Goal: Information Seeking & Learning: Learn about a topic

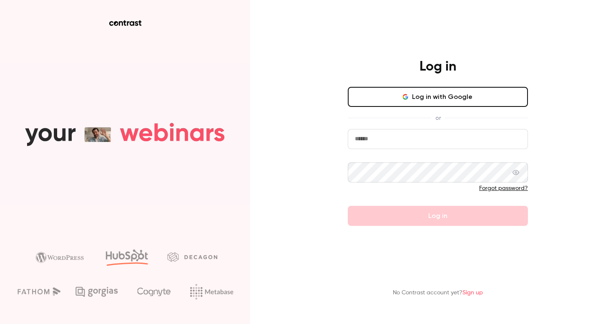
click at [409, 133] on input "email" at bounding box center [438, 139] width 180 height 20
type input "**********"
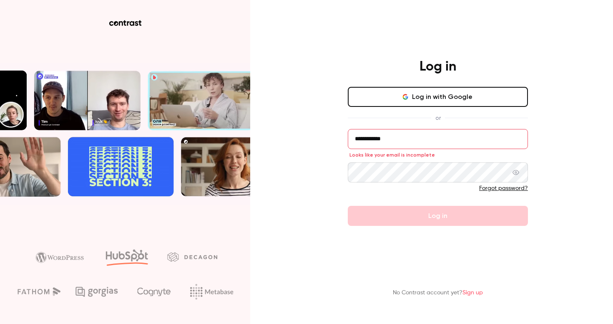
click at [467, 100] on button "Log in with Google" at bounding box center [438, 97] width 180 height 20
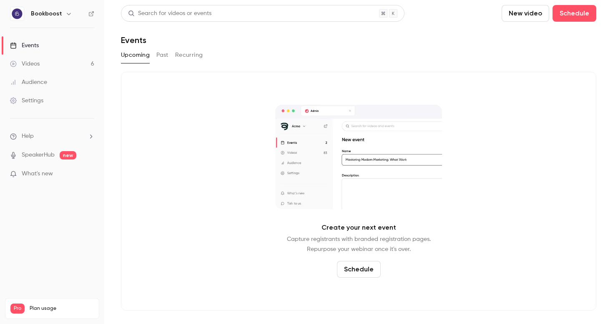
click at [164, 55] on button "Past" at bounding box center [162, 54] width 12 height 13
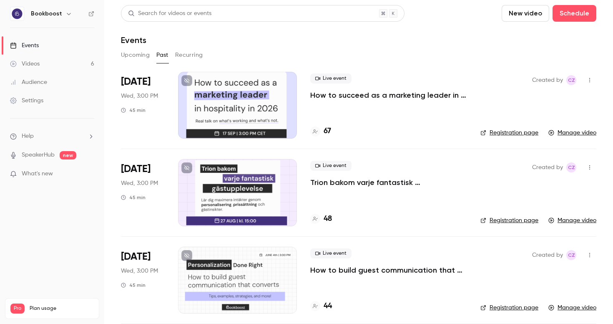
click at [365, 91] on p "How to succeed as a marketing leader in hospitality in [DATE]?" at bounding box center [388, 95] width 157 height 10
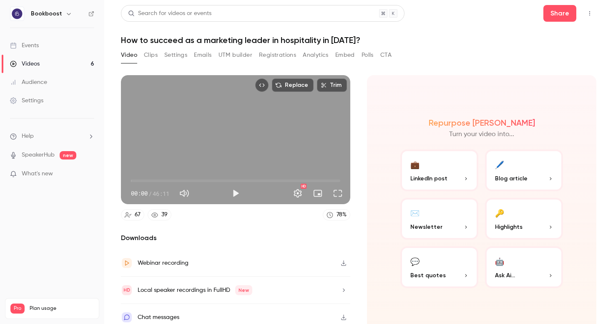
click at [153, 58] on button "Clips" at bounding box center [151, 54] width 14 height 13
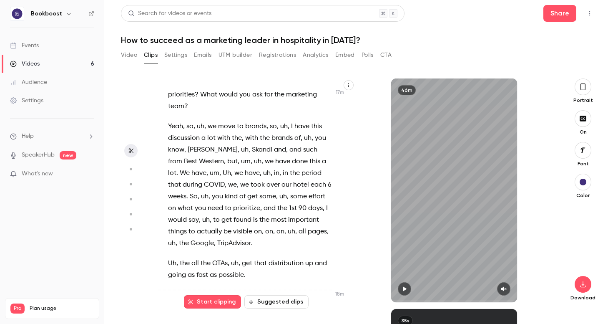
scroll to position [4631, 0]
click at [280, 201] on span "the" at bounding box center [282, 207] width 10 height 12
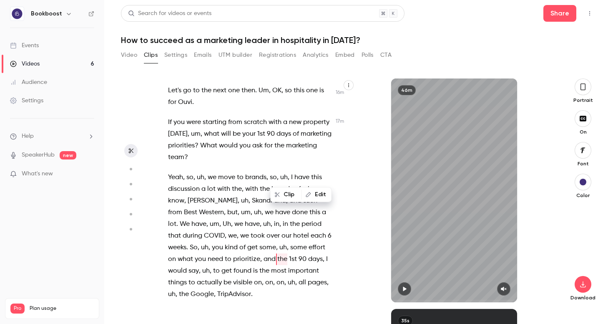
scroll to position [4573, 0]
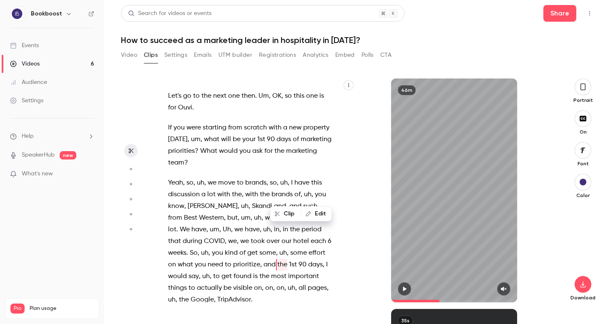
click at [290, 210] on button "Clip" at bounding box center [286, 213] width 30 height 13
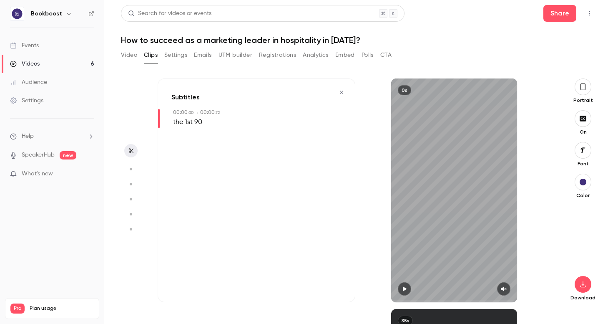
click at [341, 89] on icon "button" at bounding box center [341, 92] width 7 height 6
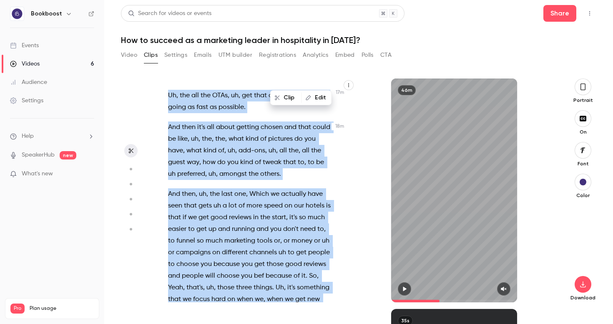
scroll to position [4815, 0]
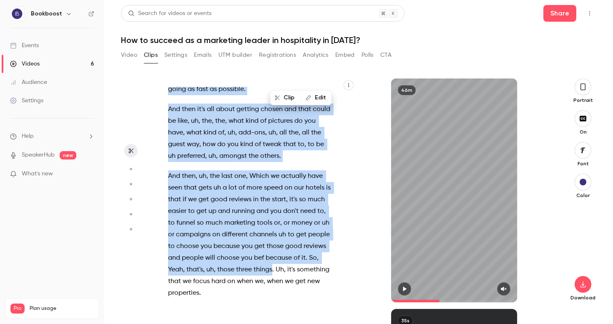
drag, startPoint x: 277, startPoint y: 170, endPoint x: 273, endPoint y: 199, distance: 28.6
click at [273, 199] on div "You know each other . Hello , everyone . Thank you for joining . Welcome , welc…" at bounding box center [255, 194] width 194 height 215
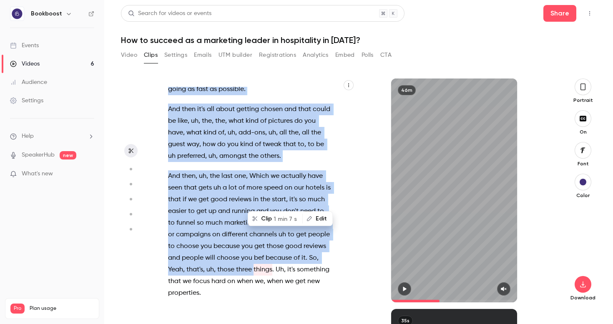
click at [282, 219] on span "1 min 7 s" at bounding box center [285, 218] width 23 height 9
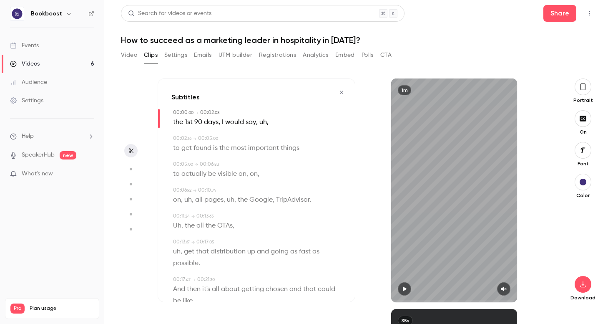
click at [408, 290] on button "button" at bounding box center [404, 288] width 13 height 13
click at [504, 292] on button "button" at bounding box center [503, 288] width 13 height 13
drag, startPoint x: 398, startPoint y: 300, endPoint x: 357, endPoint y: 300, distance: 40.9
click at [357, 300] on div "1m" at bounding box center [454, 190] width 198 height 224
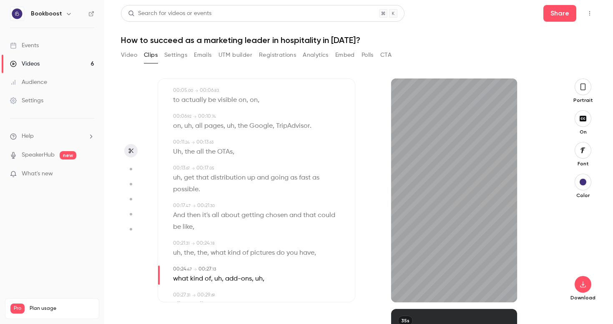
scroll to position [75, 0]
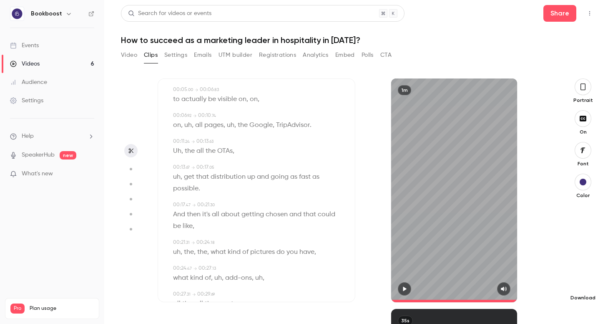
click at [579, 282] on icon "button" at bounding box center [583, 284] width 10 height 7
type input "****"
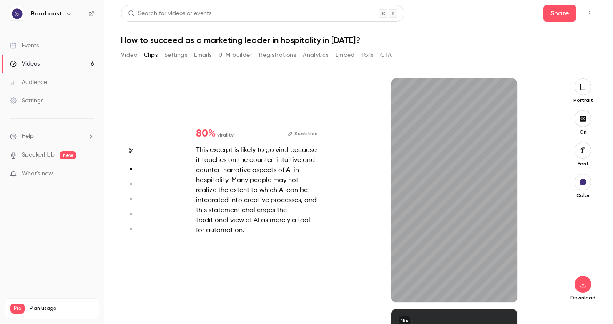
type input "***"
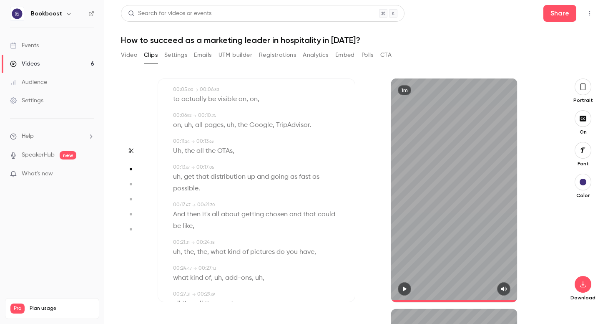
type input "****"
type input "***"
type input "****"
type input "*"
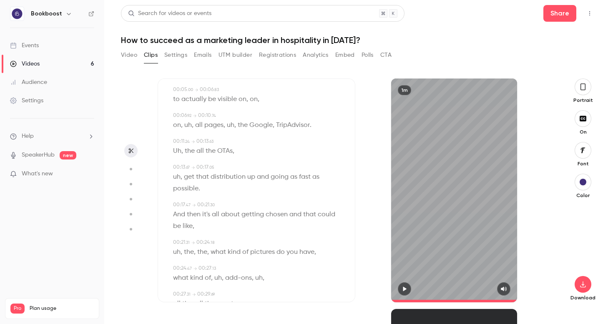
click at [580, 88] on icon "button" at bounding box center [583, 86] width 7 height 9
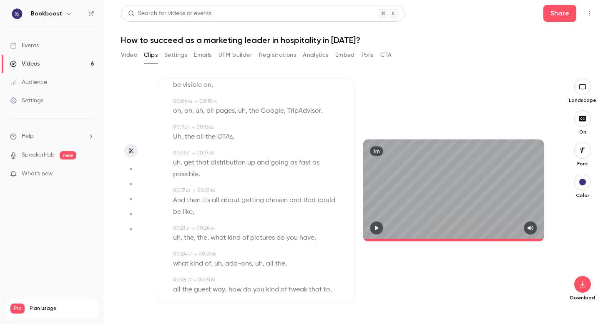
click at [380, 228] on icon "button" at bounding box center [376, 228] width 7 height 6
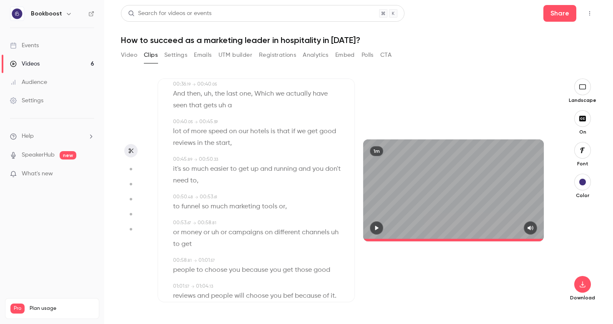
scroll to position [368, 0]
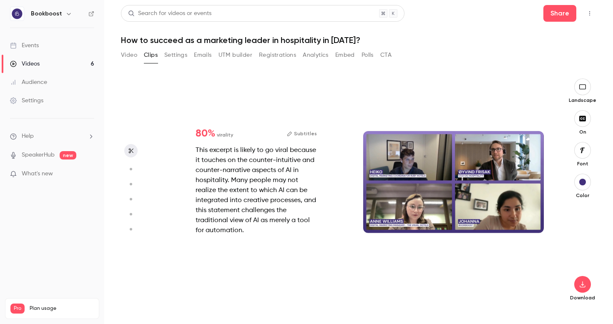
type input "****"
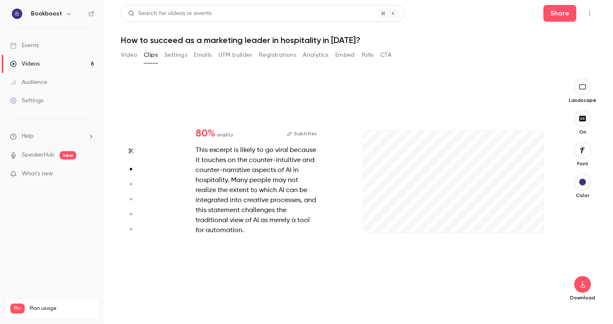
type input "***"
type input "****"
type input "***"
type input "****"
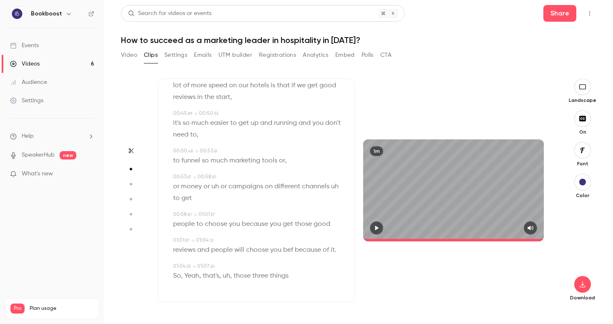
type input "*"
type input "****"
click at [582, 279] on button "button" at bounding box center [582, 284] width 17 height 17
click at [535, 278] on span "High quality requires longer processing" at bounding box center [520, 276] width 95 height 8
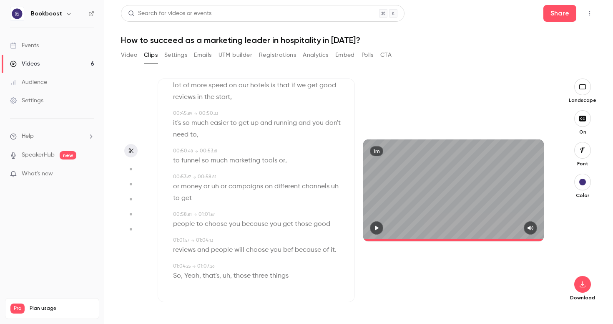
click at [131, 58] on button "Video" at bounding box center [129, 54] width 16 height 13
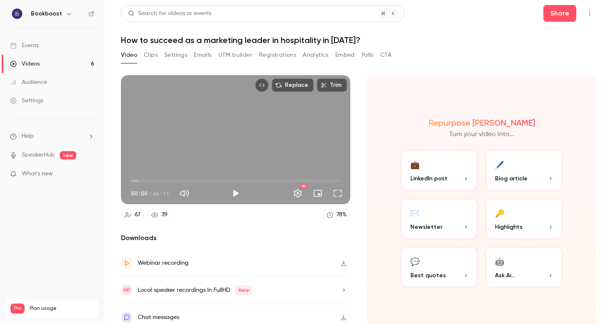
click at [152, 65] on div "Video Clips Settings Emails UTM builder Registrations Analytics Embed Polls CTA" at bounding box center [256, 56] width 271 height 17
click at [180, 61] on button "Settings" at bounding box center [175, 54] width 23 height 13
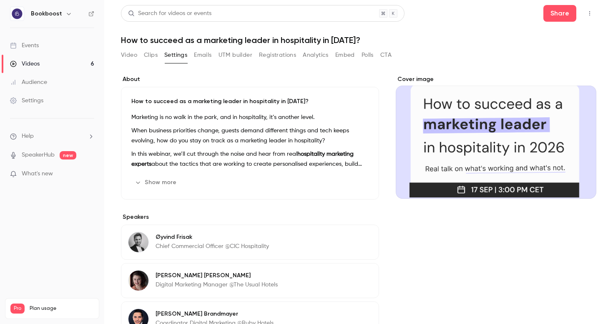
click at [198, 53] on button "Emails" at bounding box center [203, 54] width 18 height 13
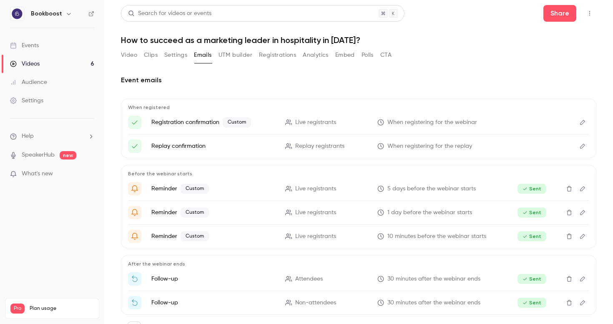
click at [242, 60] on button "UTM builder" at bounding box center [236, 54] width 34 height 13
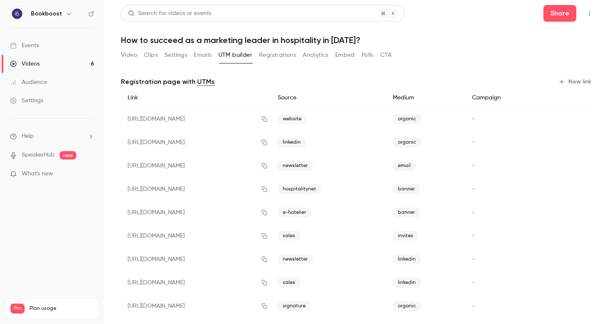
click at [275, 55] on button "Registrations" at bounding box center [277, 54] width 37 height 13
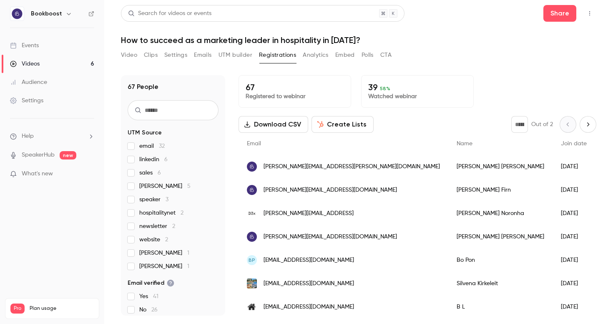
click at [132, 48] on div "Search for videos or events Share How to succeed as a marketing leader in hospi…" at bounding box center [359, 162] width 476 height 314
click at [131, 52] on button "Video" at bounding box center [129, 54] width 16 height 13
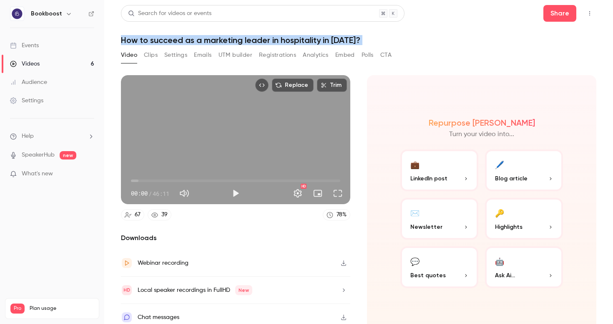
drag, startPoint x: 121, startPoint y: 39, endPoint x: 340, endPoint y: 47, distance: 218.7
click at [340, 47] on div "Search for videos or events Share How to succeed as a marketing leader in hospi…" at bounding box center [359, 162] width 476 height 314
copy div "How to succeed as a marketing leader in hospitality in [DATE]? Video Clips Sett…"
click at [148, 53] on button "Clips" at bounding box center [151, 54] width 14 height 13
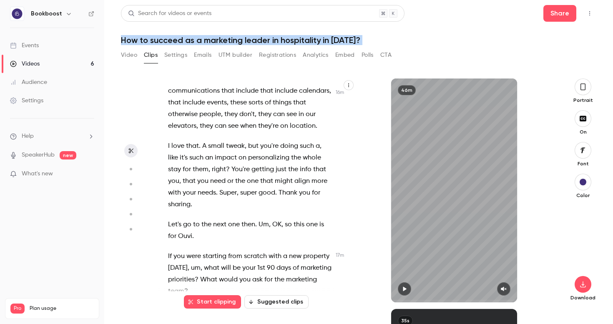
scroll to position [4445, 0]
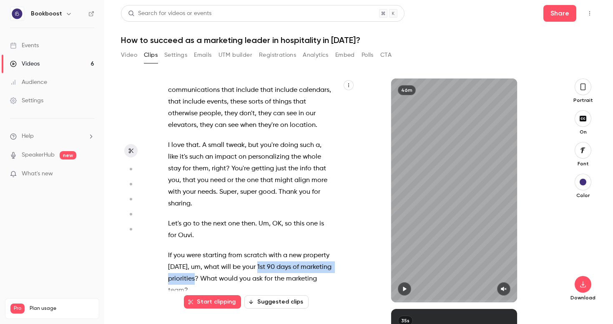
drag, startPoint x: 267, startPoint y: 196, endPoint x: 227, endPoint y: 211, distance: 43.3
click at [227, 249] on p "If you were starting from scratch with a new property [DATE] , um , what will b…" at bounding box center [250, 272] width 164 height 47
copy p "1st 90 days of marketing"
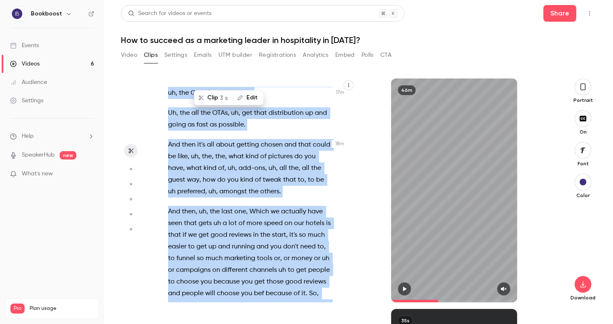
scroll to position [4793, 0]
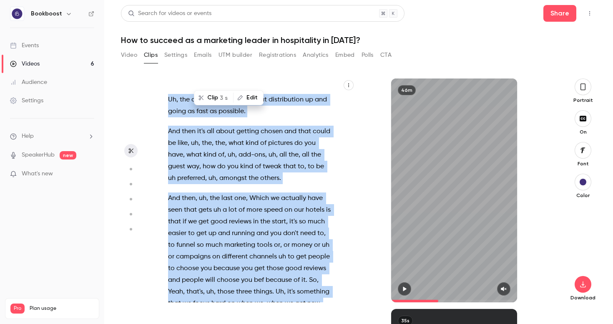
drag, startPoint x: 168, startPoint y: 156, endPoint x: 252, endPoint y: 244, distance: 122.2
click at [252, 244] on div "You know each other . Hello , everyone . Thank you for joining . Welcome , welc…" at bounding box center [255, 194] width 194 height 215
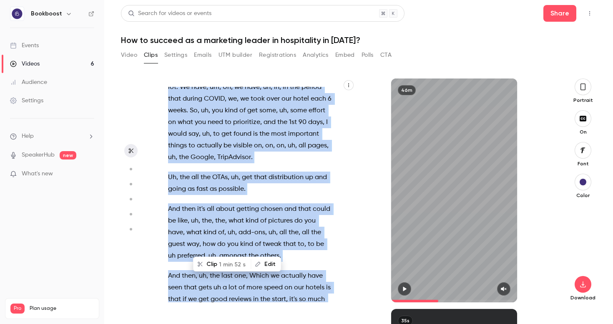
copy div "If you were starting from scratch with a new property [DATE] , um , what will b…"
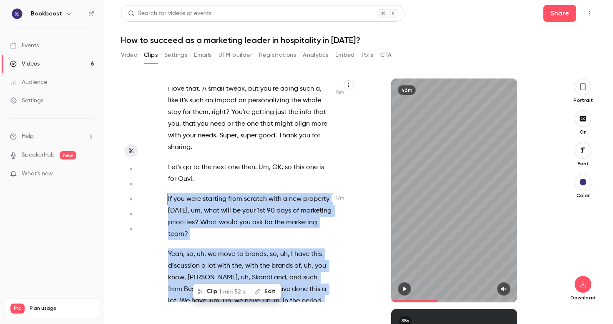
scroll to position [4436, 0]
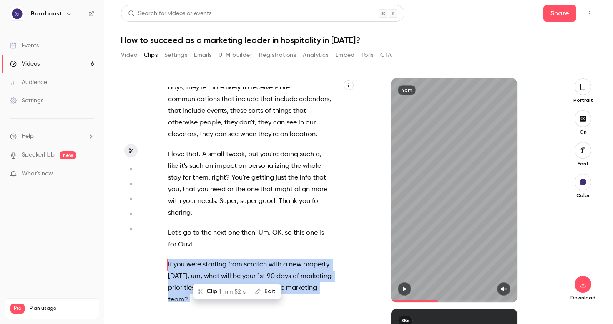
click at [256, 227] on span "." at bounding box center [256, 233] width 2 height 12
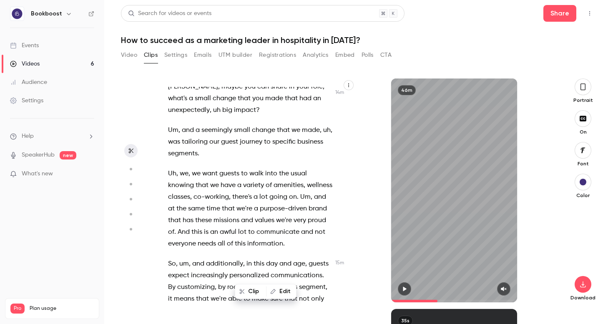
scroll to position [3733, 0]
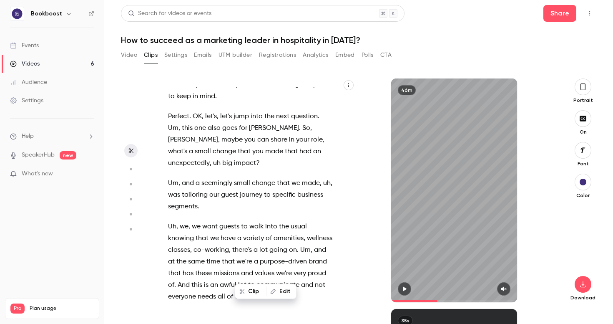
click at [347, 87] on icon "button" at bounding box center [348, 85] width 5 height 5
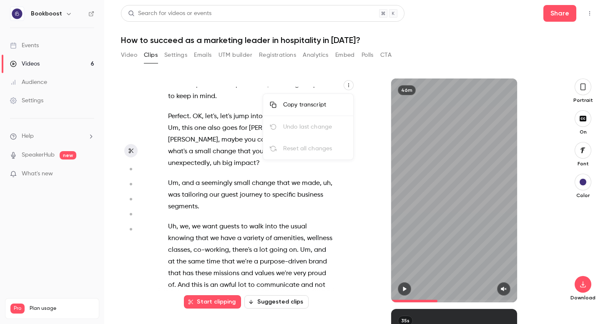
click at [270, 198] on div at bounding box center [306, 162] width 613 height 324
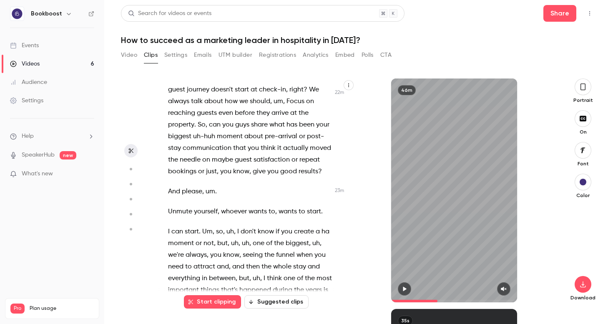
scroll to position [6003, 0]
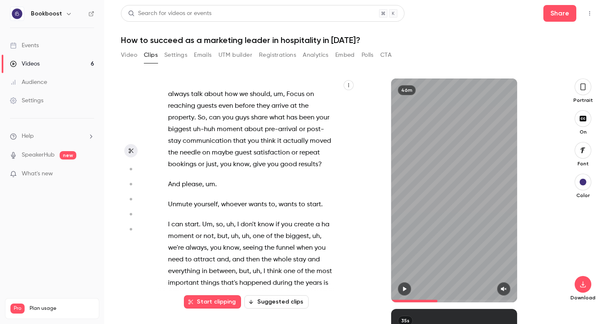
click at [171, 221] on span at bounding box center [171, 224] width 2 height 7
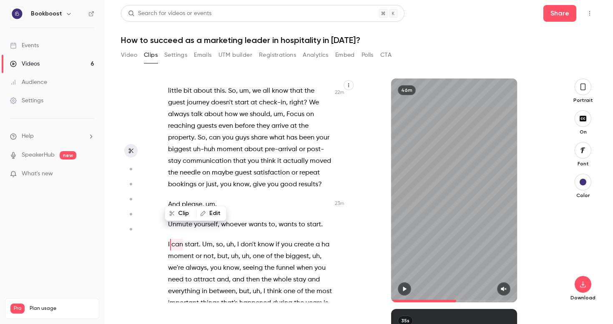
scroll to position [5963, 0]
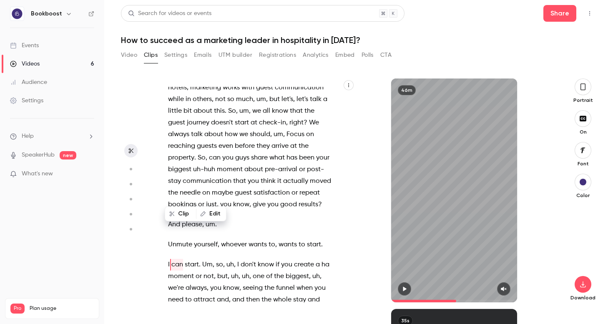
click at [403, 289] on icon "button" at bounding box center [404, 289] width 3 height 5
click at [506, 286] on icon "button" at bounding box center [504, 289] width 7 height 6
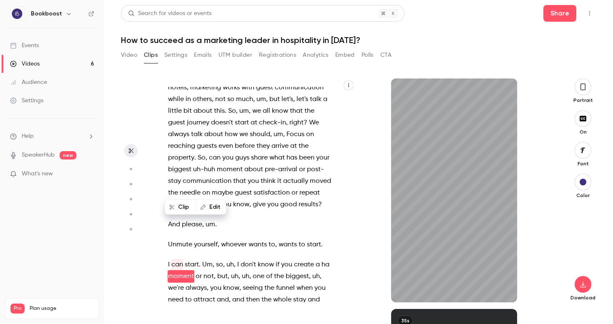
scroll to position [5975, 0]
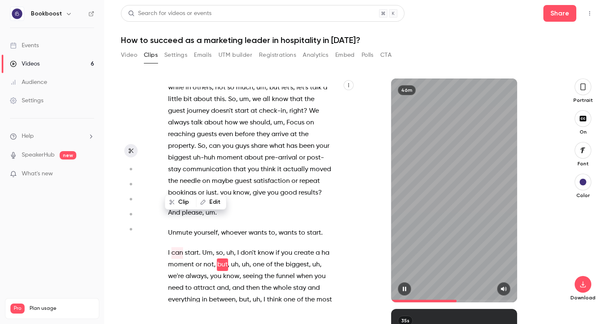
click at [426, 263] on div "46m" at bounding box center [454, 190] width 126 height 224
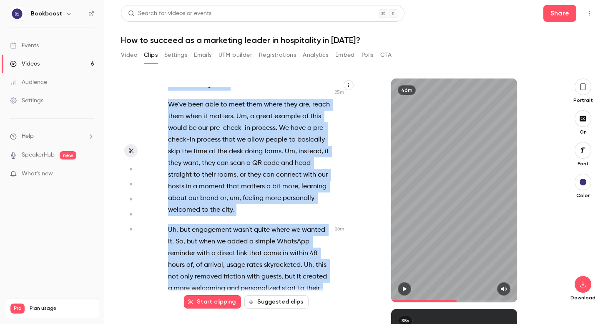
scroll to position [6640, 0]
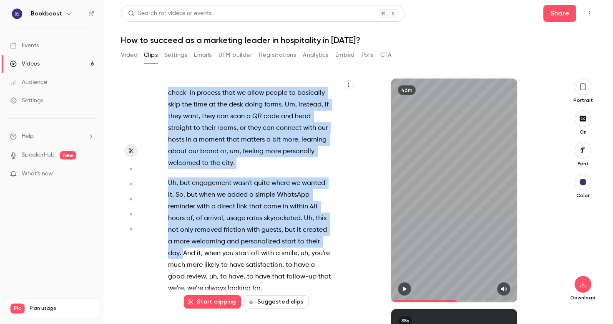
drag, startPoint x: 233, startPoint y: 123, endPoint x: 329, endPoint y: 161, distance: 102.6
click at [329, 161] on div "You know each other . Hello , everyone . Thank you for joining . Welcome , welc…" at bounding box center [255, 194] width 194 height 215
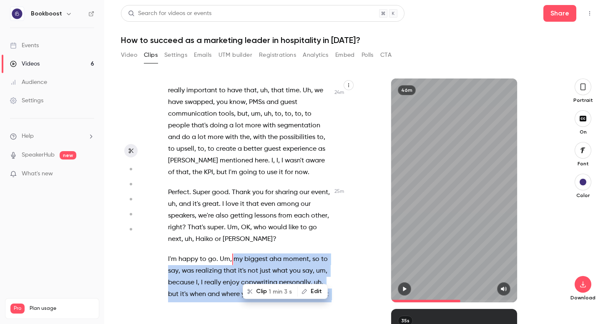
scroll to position [6300, 0]
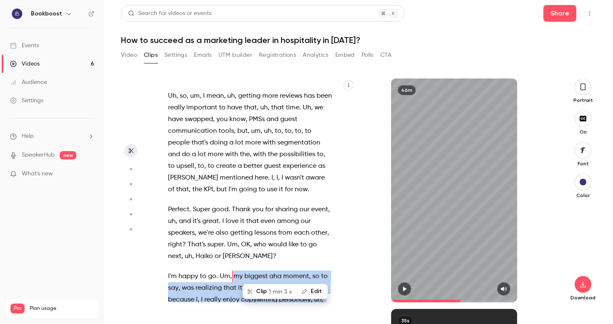
click at [272, 293] on span "1 min 3 s" at bounding box center [280, 291] width 23 height 9
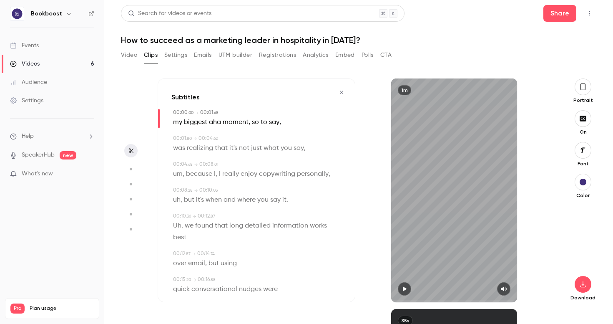
click at [404, 289] on icon "button" at bounding box center [404, 289] width 3 height 5
type input "****"
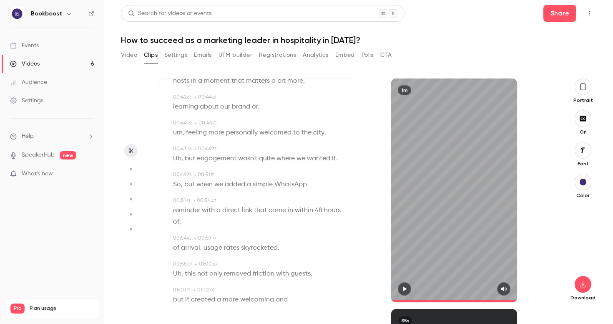
scroll to position [606, 0]
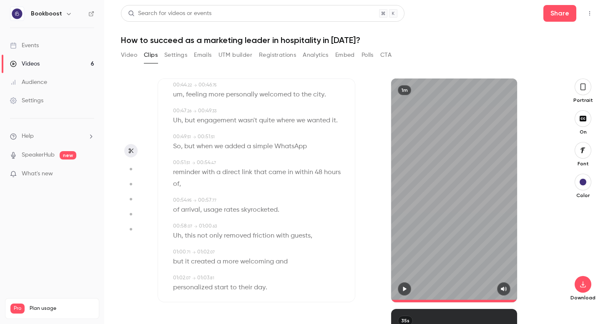
click at [134, 55] on button "Video" at bounding box center [129, 54] width 16 height 13
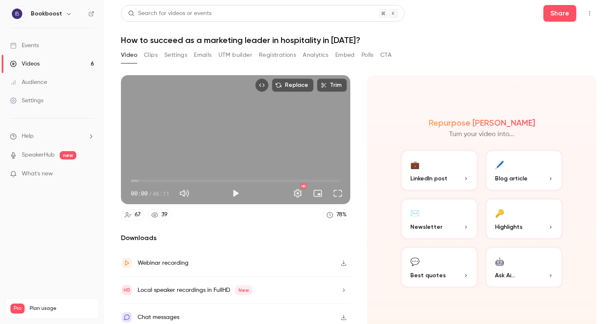
click at [152, 54] on button "Clips" at bounding box center [151, 54] width 14 height 13
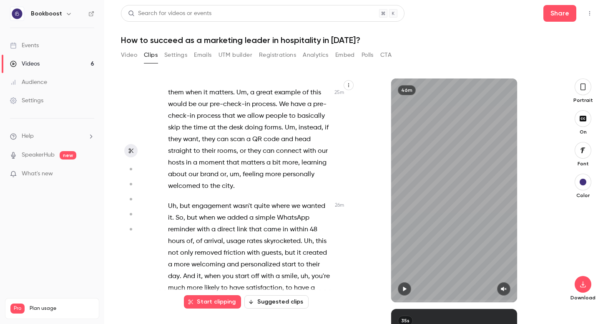
scroll to position [6626, 0]
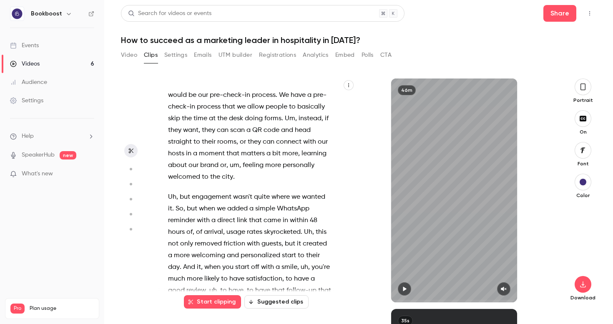
click at [180, 261] on span "day" at bounding box center [174, 267] width 12 height 12
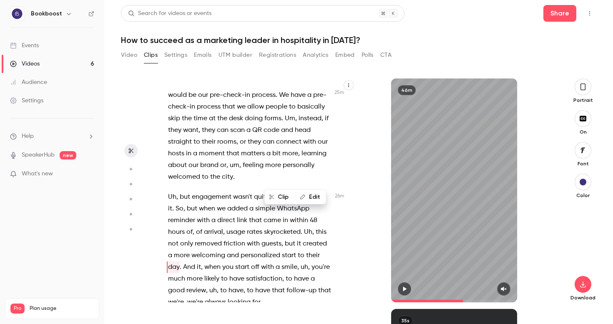
scroll to position [6606, 0]
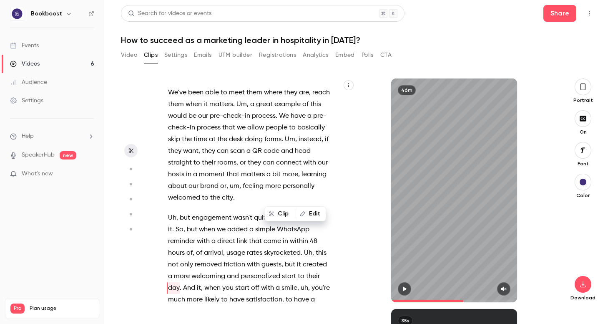
click at [406, 285] on button "button" at bounding box center [404, 288] width 13 height 13
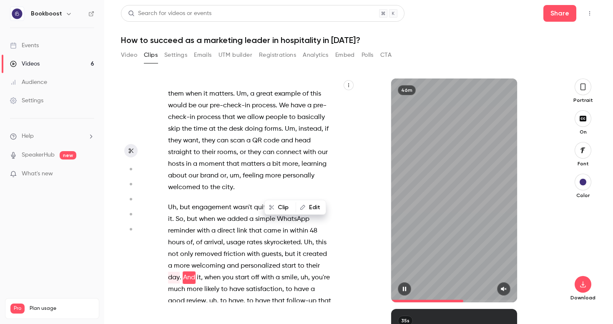
scroll to position [6617, 0]
click at [499, 290] on button "button" at bounding box center [503, 288] width 13 height 13
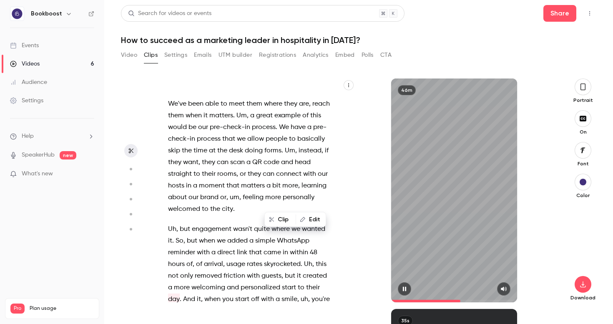
click at [461, 300] on span at bounding box center [454, 301] width 126 height 3
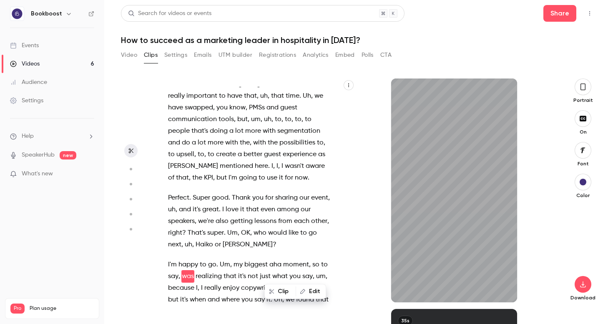
click at [302, 320] on span at bounding box center [302, 323] width 2 height 7
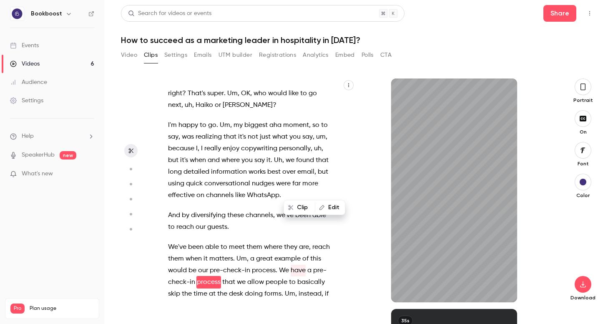
scroll to position [6457, 0]
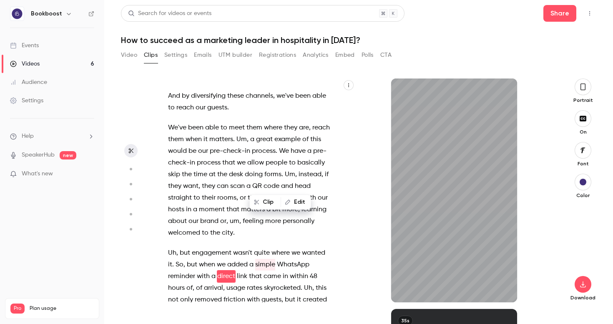
click at [282, 317] on span "smile" at bounding box center [290, 323] width 16 height 12
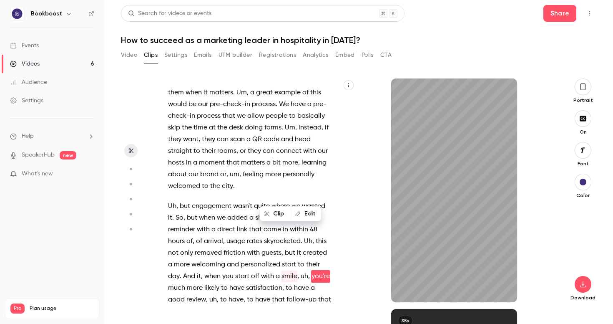
click at [271, 247] on span "guests" at bounding box center [272, 253] width 20 height 12
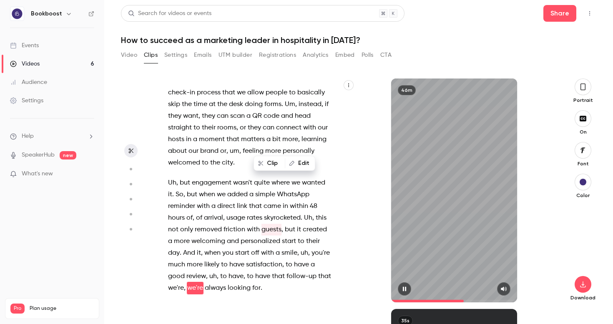
scroll to position [6652, 0]
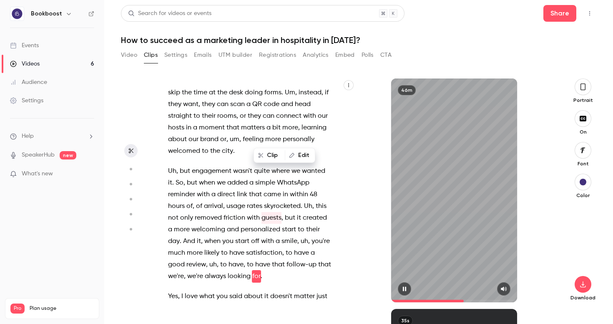
click at [408, 289] on icon "button" at bounding box center [404, 289] width 7 height 6
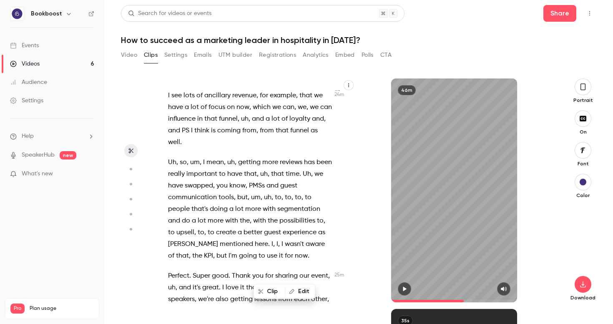
scroll to position [6290, 0]
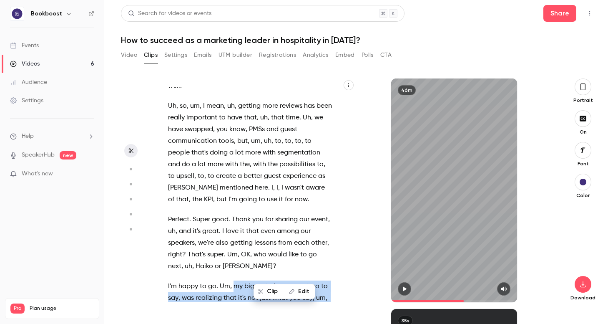
drag, startPoint x: 242, startPoint y: 236, endPoint x: 233, endPoint y: 200, distance: 36.9
click at [233, 200] on div "You know each other . Hello , everyone . Thank you for joining . Welcome , welc…" at bounding box center [255, 194] width 194 height 215
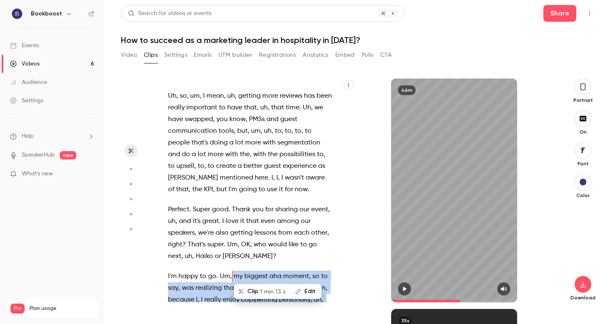
click at [272, 293] on span "1 min 13 s" at bounding box center [273, 291] width 26 height 9
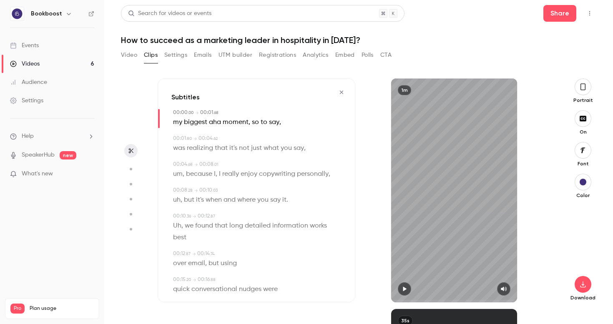
click at [405, 293] on button "button" at bounding box center [404, 288] width 13 height 13
click at [405, 287] on icon "button" at bounding box center [404, 289] width 7 height 6
drag, startPoint x: 394, startPoint y: 299, endPoint x: 382, endPoint y: 299, distance: 12.5
click at [382, 299] on div "1m" at bounding box center [454, 190] width 198 height 224
click at [411, 287] on button "button" at bounding box center [404, 288] width 13 height 13
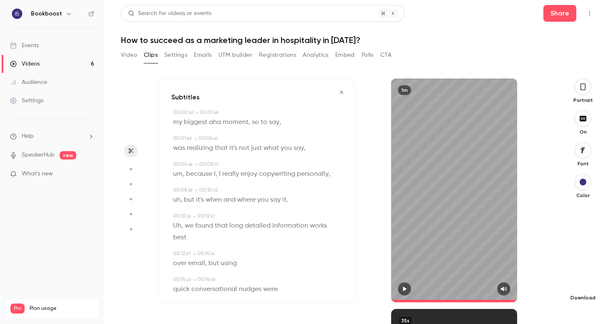
click at [581, 290] on button "button" at bounding box center [583, 284] width 17 height 17
click at [586, 93] on button "button" at bounding box center [583, 86] width 17 height 17
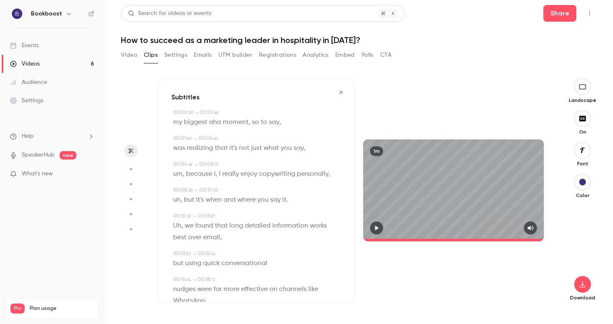
click at [586, 93] on button "button" at bounding box center [582, 86] width 17 height 17
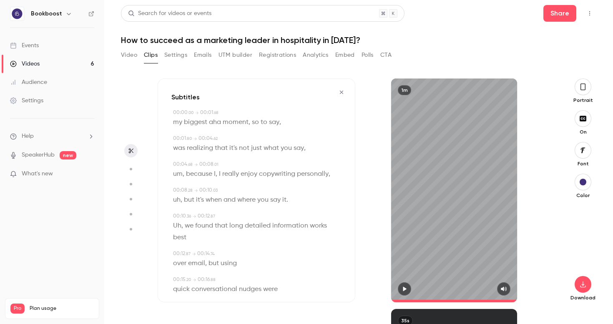
click at [586, 93] on button "button" at bounding box center [583, 86] width 17 height 17
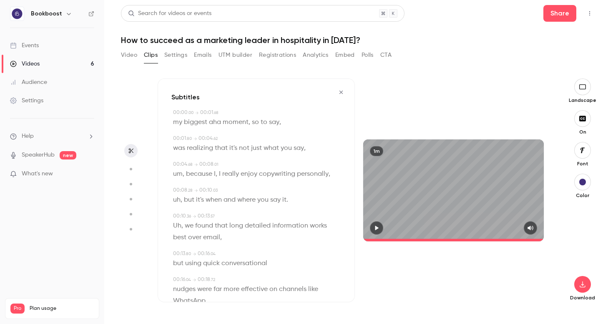
click at [577, 291] on div "Download" at bounding box center [583, 253] width 28 height 96
click at [579, 287] on icon "button" at bounding box center [583, 284] width 10 height 7
click at [548, 278] on span "High quality requires longer processing" at bounding box center [520, 276] width 95 height 8
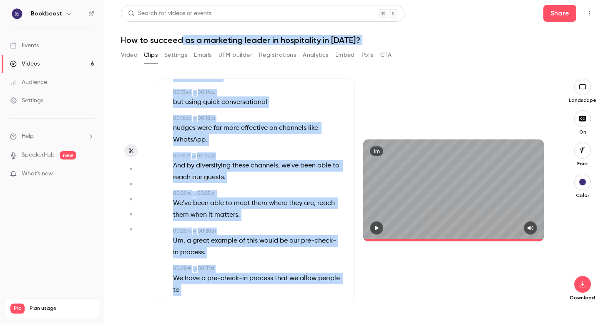
scroll to position [0, 0]
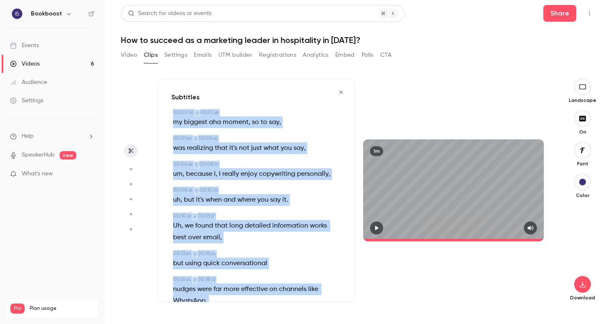
drag, startPoint x: 235, startPoint y: 277, endPoint x: 173, endPoint y: 111, distance: 176.4
copy div "37:84 . 60 → 46:97 . 72 lo ipsumdo sit ametco , ad el sed , 72:16 . 86 → 15:61 …"
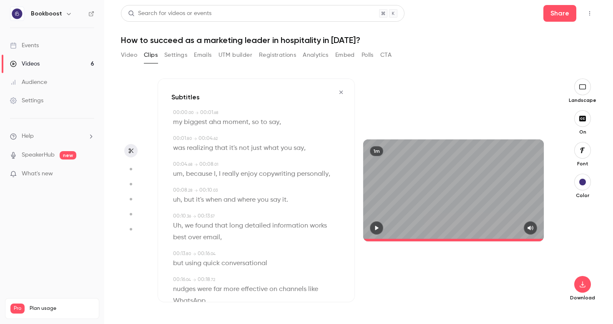
click at [340, 91] on icon "button" at bounding box center [341, 92] width 7 height 6
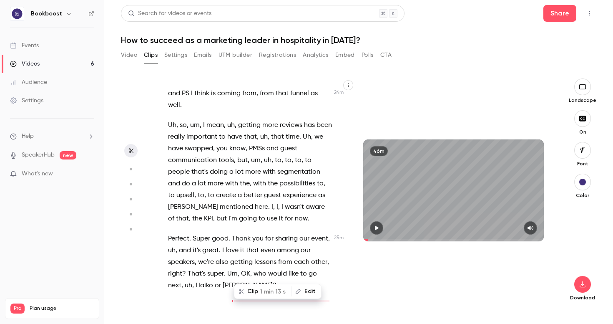
type input "******"
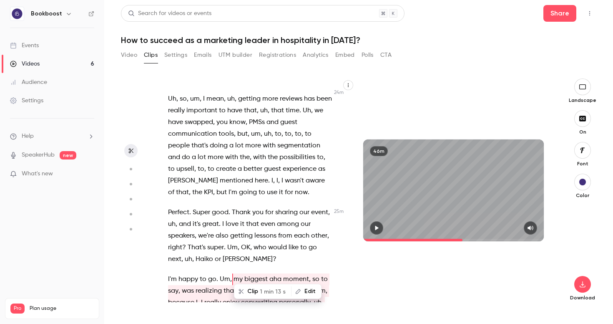
scroll to position [6339, 0]
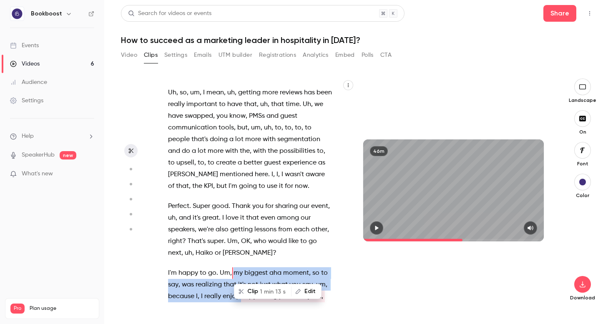
drag, startPoint x: 232, startPoint y: 154, endPoint x: 242, endPoint y: 183, distance: 30.1
click at [242, 267] on p "I'm happy to go . Um , my biggest aha moment , so to say , was realizing that i…" at bounding box center [250, 308] width 164 height 82
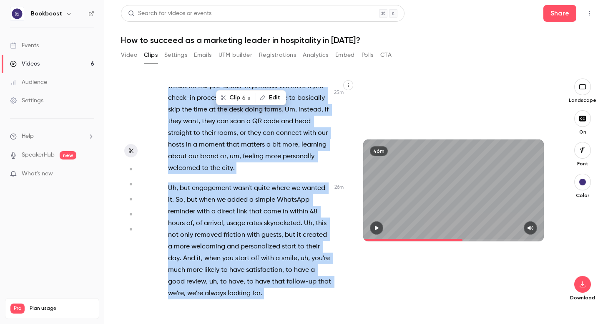
scroll to position [6669, 0]
drag, startPoint x: 233, startPoint y: 155, endPoint x: 242, endPoint y: 183, distance: 29.8
click at [242, 183] on div "You know each other . Hello , everyone . Thank you for joining . Welcome , welc…" at bounding box center [254, 194] width 193 height 215
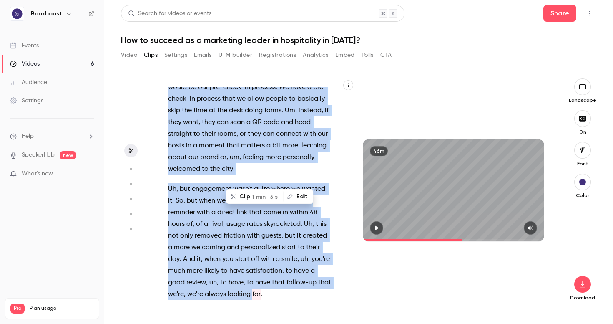
copy div "my biggest aha moment , so to say , was realizing that it's not just what you s…"
click at [265, 265] on span "satisfaction" at bounding box center [264, 271] width 36 height 12
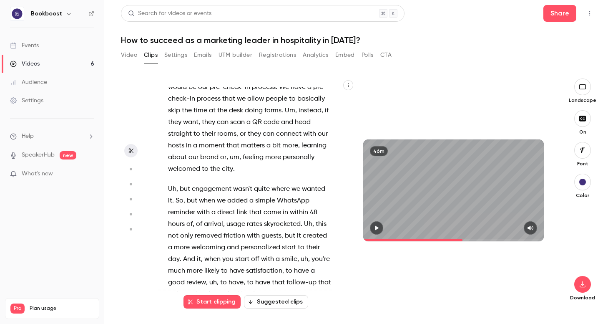
click at [135, 55] on button "Video" at bounding box center [129, 54] width 16 height 13
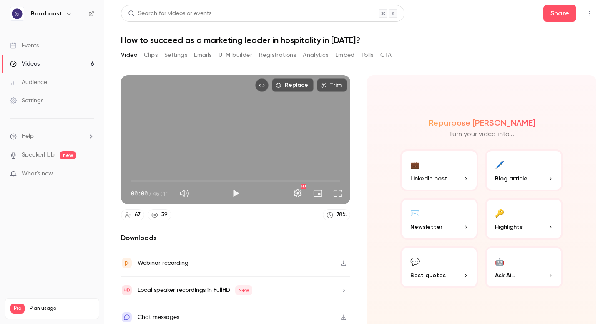
click at [157, 54] on button "Clips" at bounding box center [151, 54] width 14 height 13
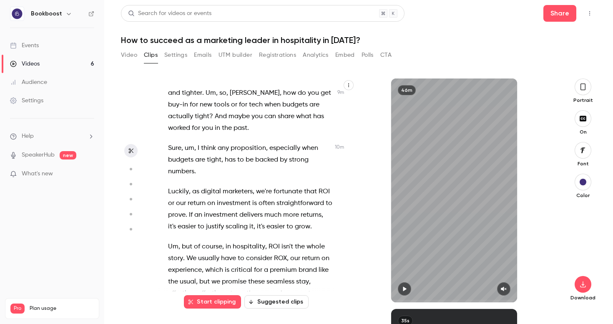
scroll to position [2489, 0]
click at [198, 144] on span "I" at bounding box center [199, 150] width 2 height 12
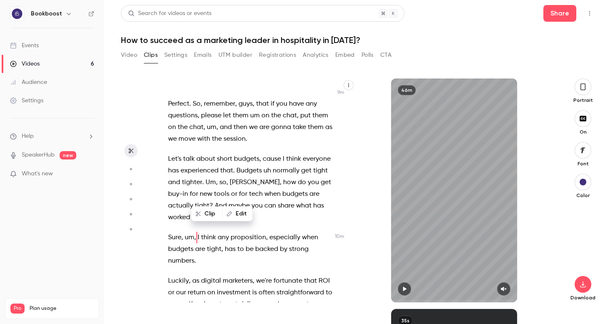
scroll to position [2397, 0]
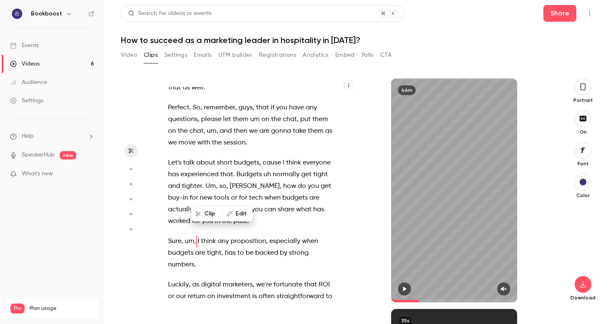
click at [410, 291] on button "button" at bounding box center [404, 288] width 13 height 13
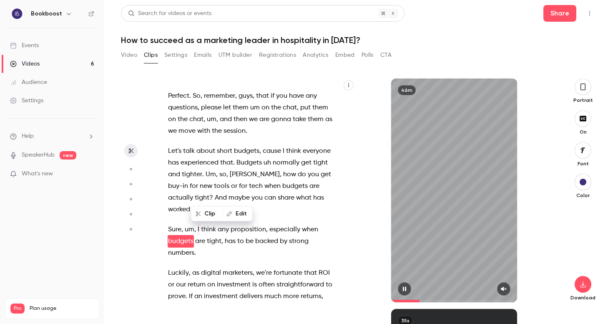
click at [509, 293] on button "button" at bounding box center [503, 288] width 13 height 13
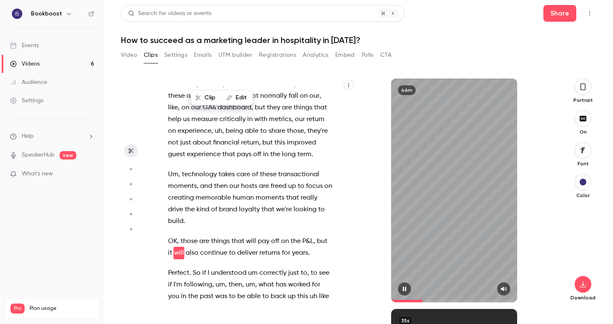
scroll to position [2801, 0]
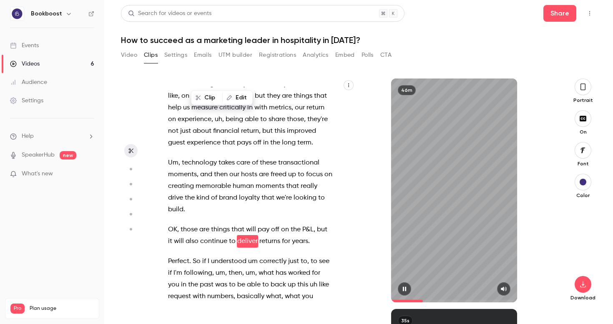
click at [406, 288] on icon "button" at bounding box center [404, 289] width 3 height 5
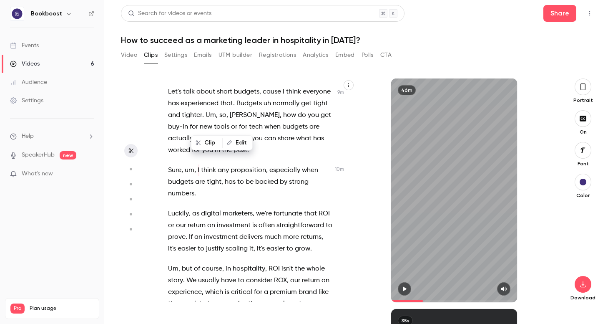
scroll to position [2464, 0]
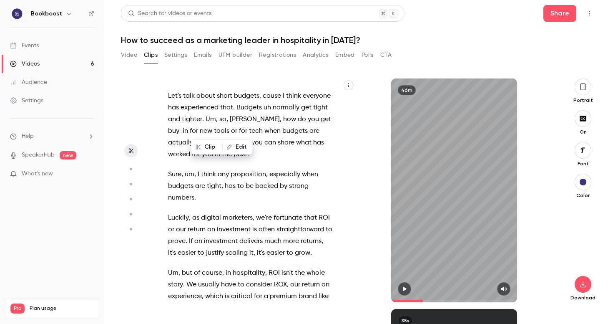
click at [216, 212] on span "digital" at bounding box center [211, 218] width 20 height 12
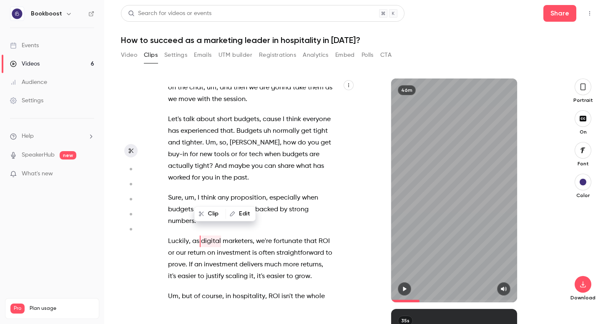
drag, startPoint x: 199, startPoint y: 151, endPoint x: 240, endPoint y: 164, distance: 43.5
click at [240, 192] on p "Sure , um , I think any proposition , especially when budgets are tight , has t…" at bounding box center [250, 209] width 164 height 35
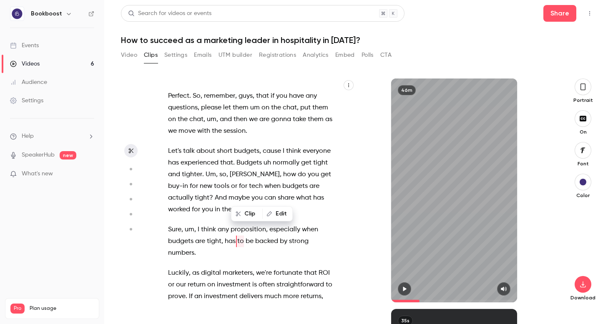
click at [198, 224] on span "I" at bounding box center [199, 230] width 2 height 12
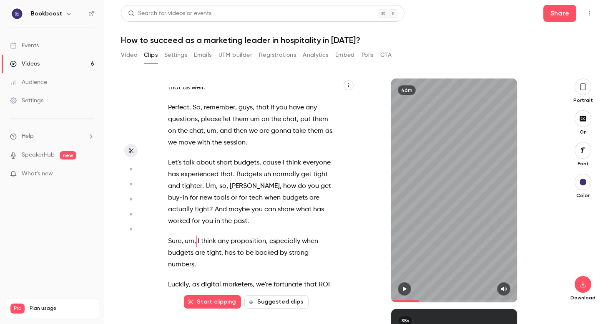
drag, startPoint x: 197, startPoint y: 193, endPoint x: 250, endPoint y: 259, distance: 85.0
click at [250, 259] on div "You know each other . Hello , everyone . Thank you for joining . Welcome , welc…" at bounding box center [255, 194] width 194 height 215
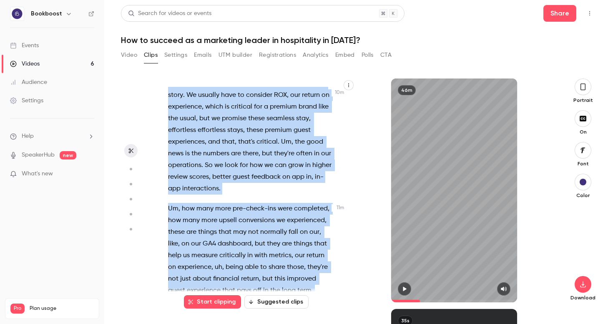
scroll to position [2666, 0]
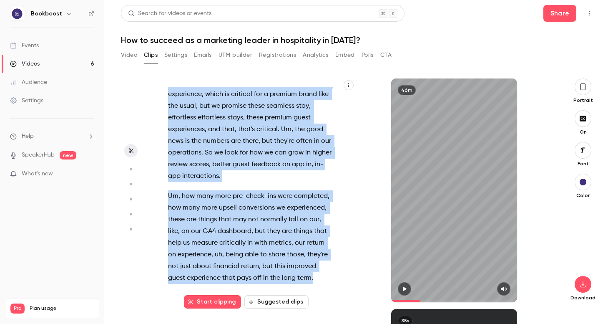
drag, startPoint x: 197, startPoint y: 161, endPoint x: 313, endPoint y: 231, distance: 134.9
click at [313, 231] on div "You know each other . Hello , everyone . Thank you for joining . Welcome , welc…" at bounding box center [255, 194] width 194 height 215
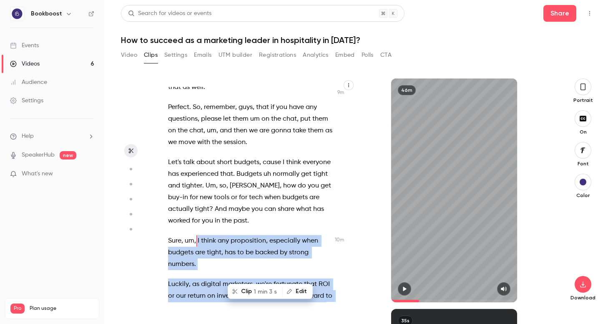
scroll to position [2397, 0]
click at [265, 292] on span "1 min 3 s" at bounding box center [265, 291] width 23 height 9
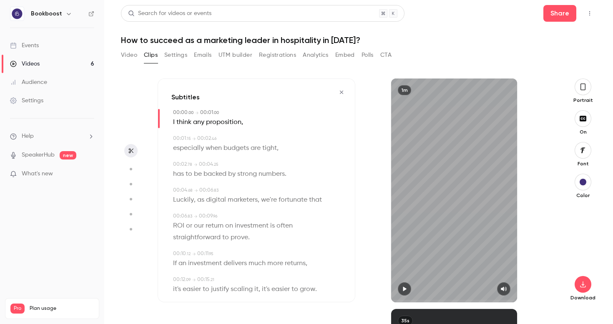
click at [404, 289] on icon "button" at bounding box center [404, 289] width 3 height 5
click at [587, 283] on icon "button" at bounding box center [583, 284] width 10 height 7
click at [587, 89] on button "button" at bounding box center [583, 86] width 17 height 17
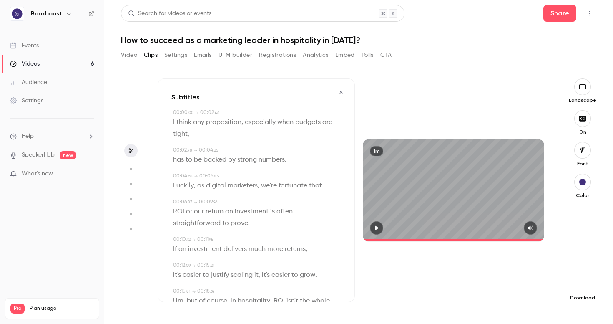
click at [587, 287] on button "button" at bounding box center [582, 284] width 17 height 17
click at [556, 273] on span "High quality requires longer processing" at bounding box center [520, 276] width 95 height 8
type input "****"
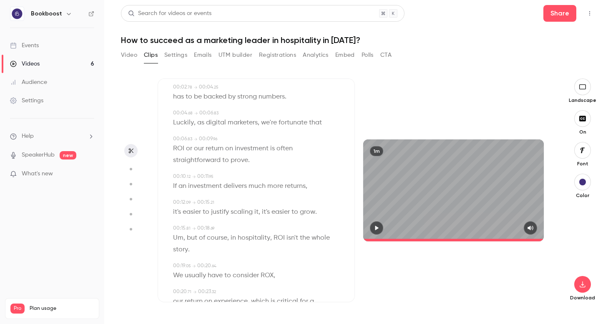
scroll to position [0, 0]
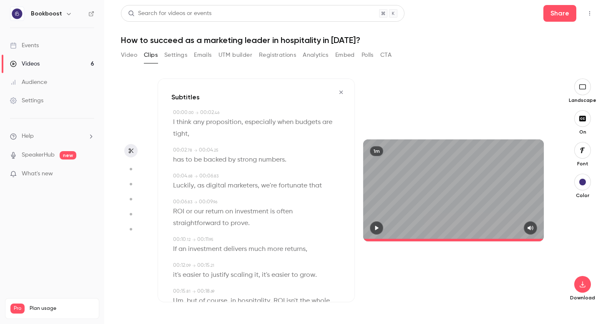
click at [133, 54] on button "Video" at bounding box center [129, 54] width 16 height 13
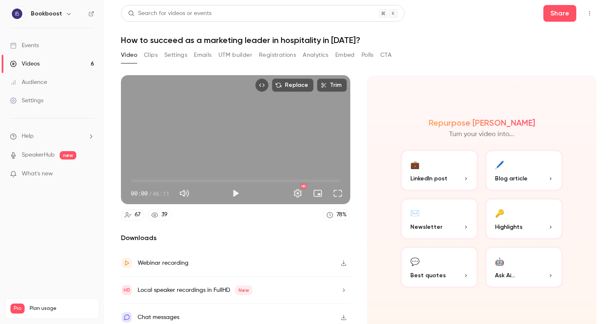
click at [148, 55] on button "Clips" at bounding box center [151, 54] width 14 height 13
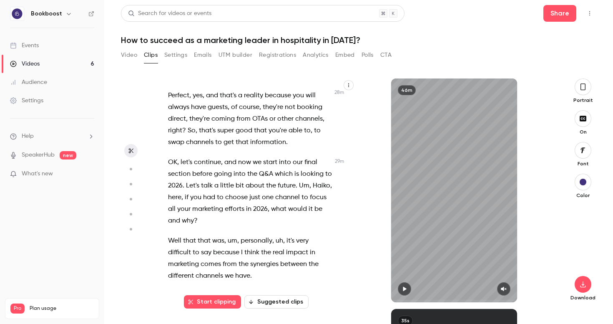
scroll to position [7386, 0]
click at [257, 234] on span "personally" at bounding box center [257, 240] width 32 height 12
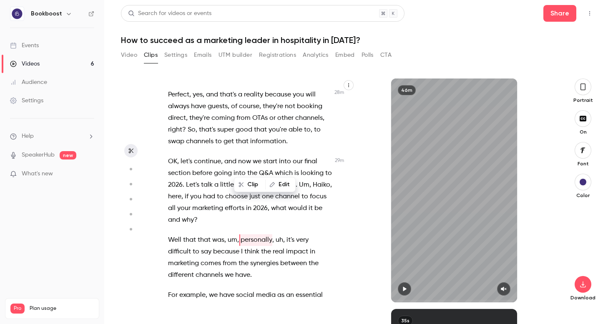
scroll to position [7350, 0]
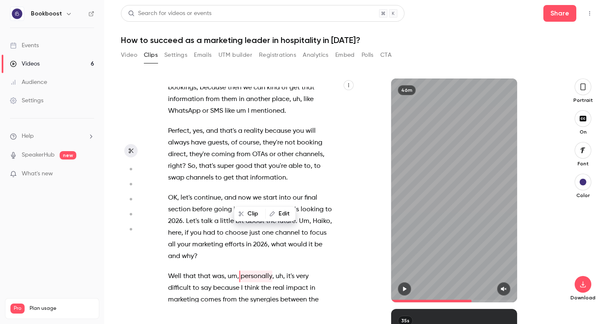
click at [277, 222] on div "Clip Edit" at bounding box center [268, 213] width 55 height 27
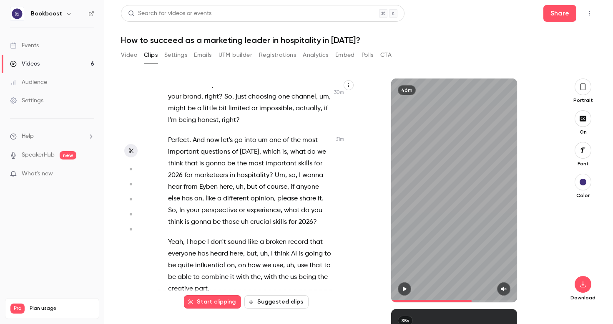
scroll to position [7938, 0]
click at [186, 235] on span "I" at bounding box center [187, 241] width 2 height 12
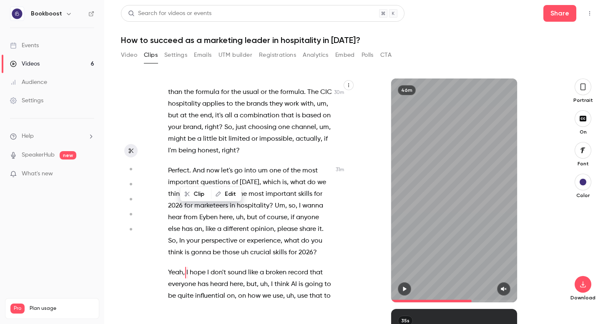
scroll to position [7902, 0]
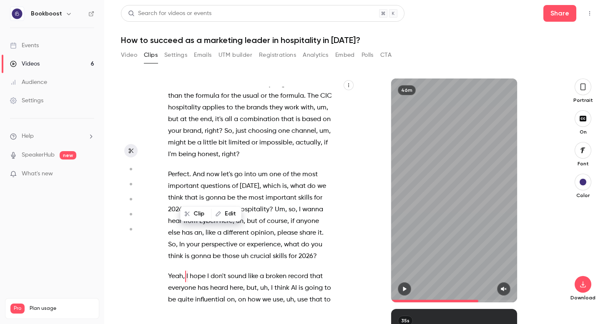
click at [405, 288] on icon "button" at bounding box center [404, 289] width 3 height 5
click at [510, 286] on div at bounding box center [454, 288] width 126 height 13
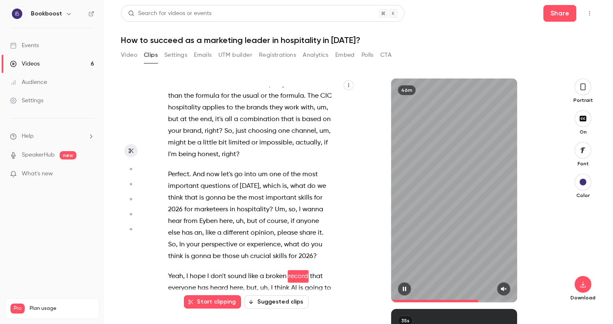
click at [501, 292] on button "button" at bounding box center [503, 288] width 13 height 13
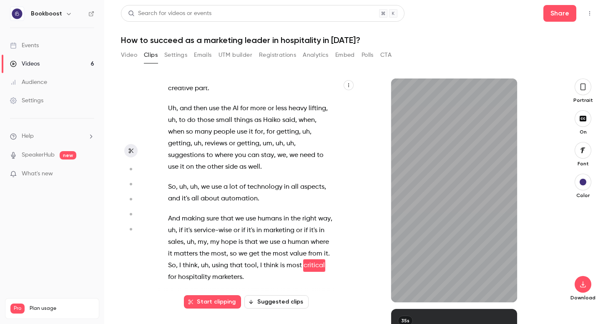
scroll to position [8137, 0]
click at [278, 212] on p "And making sure that we use humans in the right way , uh , if it's service-wise…" at bounding box center [250, 247] width 164 height 70
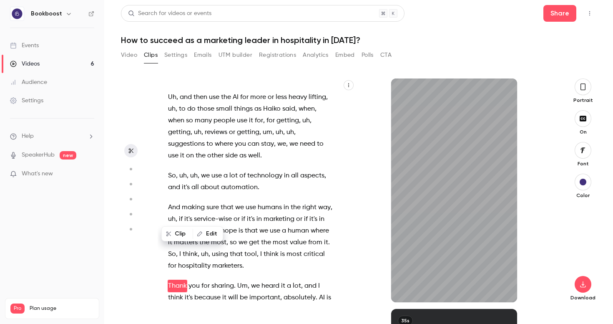
scroll to position [8157, 0]
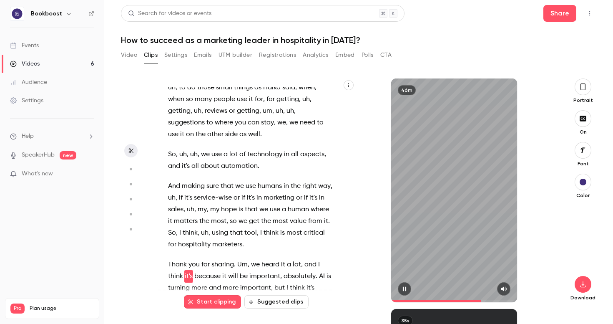
click at [409, 290] on button "button" at bounding box center [404, 288] width 13 height 13
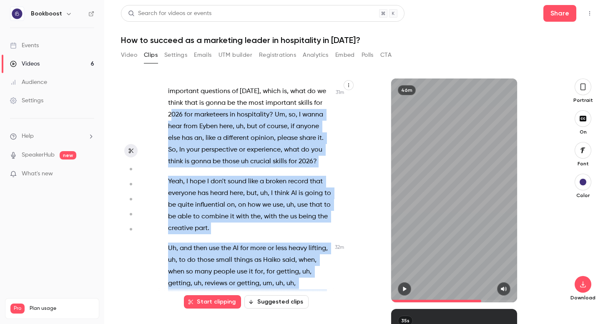
scroll to position [7848, 0]
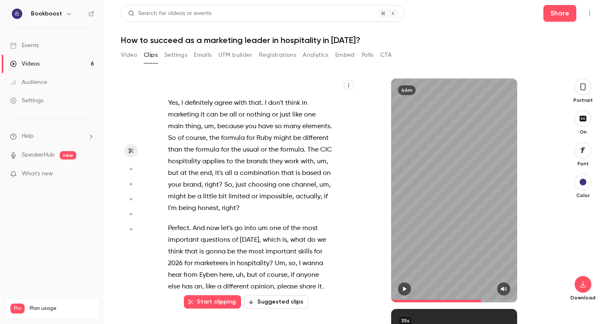
drag, startPoint x: 267, startPoint y: 249, endPoint x: 167, endPoint y: 247, distance: 99.3
click at [167, 247] on div "You know each other . Hello , everyone . Thank you for joining . Welcome , welc…" at bounding box center [255, 194] width 194 height 215
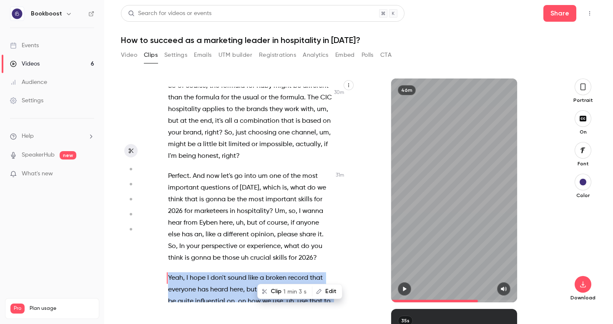
scroll to position [7902, 0]
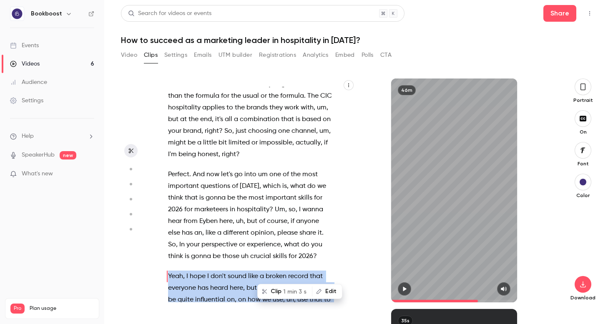
click at [291, 290] on span "1 min 3 s" at bounding box center [294, 291] width 23 height 9
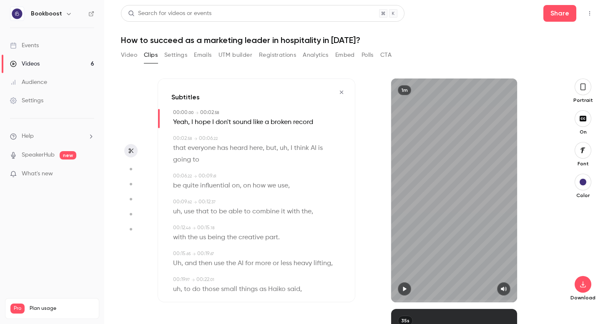
click at [405, 289] on icon "button" at bounding box center [404, 289] width 3 height 5
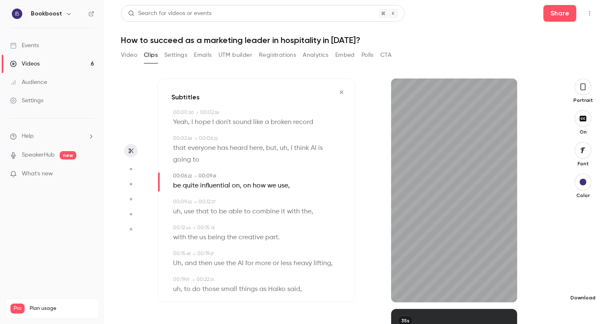
click at [581, 285] on icon "button" at bounding box center [583, 284] width 10 height 7
click at [582, 90] on icon "button" at bounding box center [583, 86] width 7 height 9
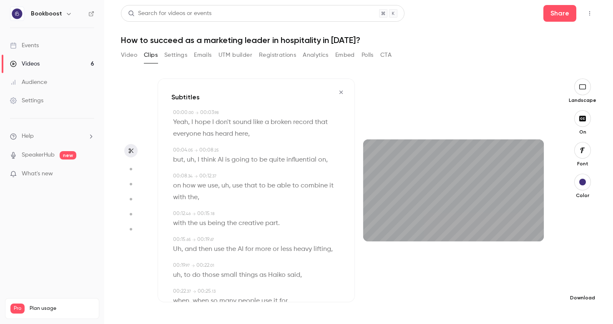
click at [587, 285] on icon "button" at bounding box center [583, 284] width 10 height 7
click at [551, 280] on span "High quality requires longer processing" at bounding box center [520, 276] width 95 height 8
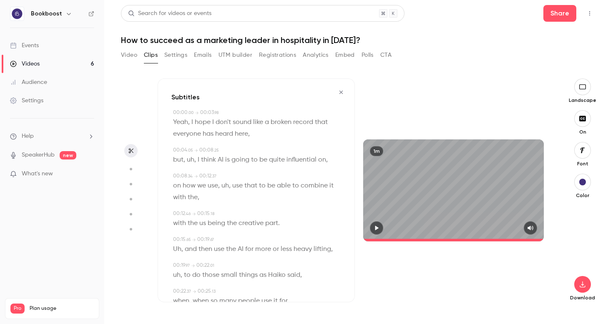
click at [341, 91] on icon "button" at bounding box center [341, 92] width 7 height 6
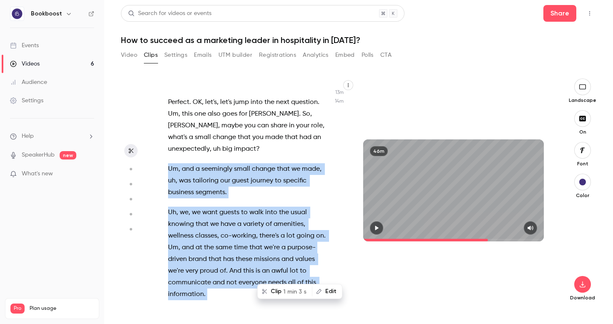
scroll to position [3764, 0]
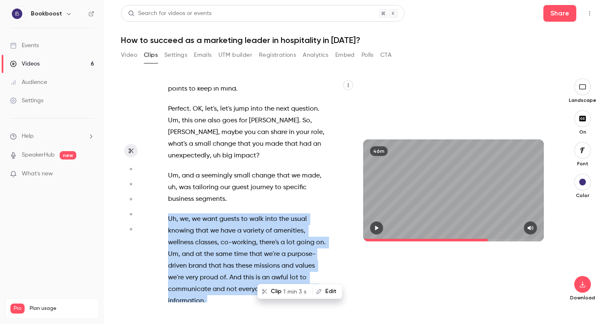
drag, startPoint x: 316, startPoint y: 211, endPoint x: 167, endPoint y: 137, distance: 166.4
click at [167, 137] on div "You know each other . Hello , everyone . Thank you for joining . Welcome , welc…" at bounding box center [254, 194] width 193 height 215
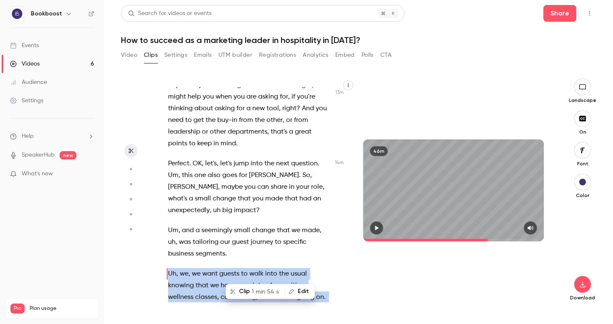
scroll to position [3707, 0]
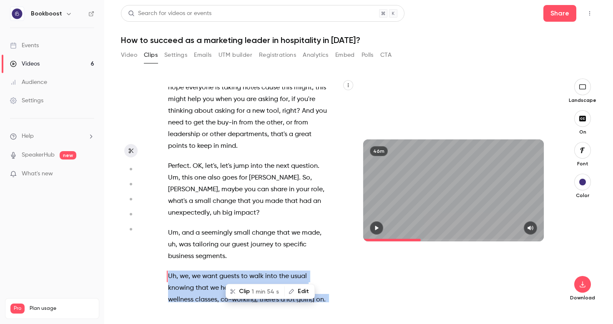
click at [222, 270] on span "guests" at bounding box center [229, 276] width 20 height 12
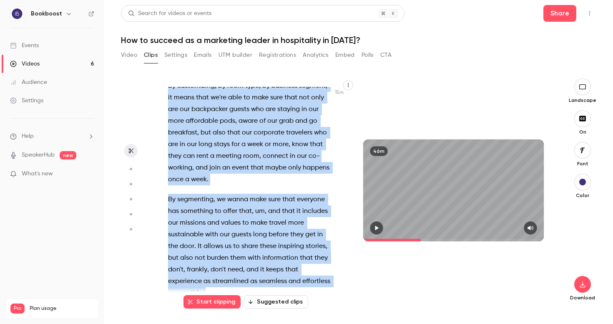
scroll to position [4052, 0]
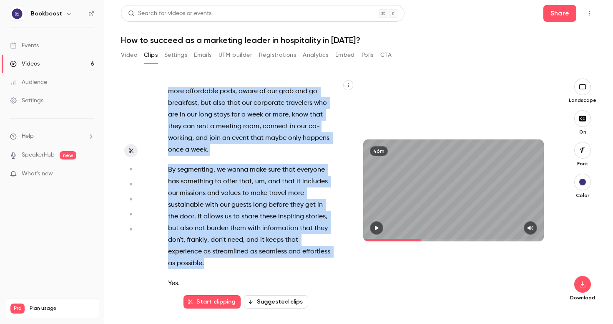
drag, startPoint x: 168, startPoint y: 194, endPoint x: 264, endPoint y: 156, distance: 103.0
click at [264, 156] on div "You know each other . Hello , everyone . Thank you for joining . Welcome , welc…" at bounding box center [254, 194] width 193 height 215
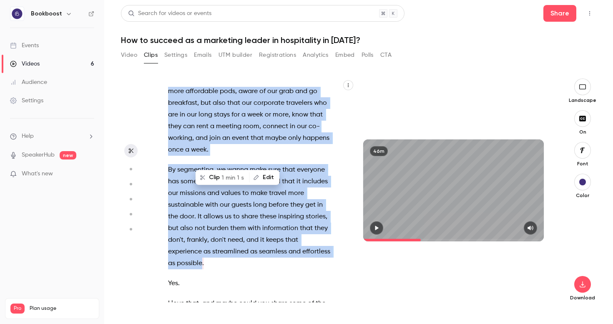
click at [231, 173] on span "1 min 1 s" at bounding box center [233, 177] width 23 height 9
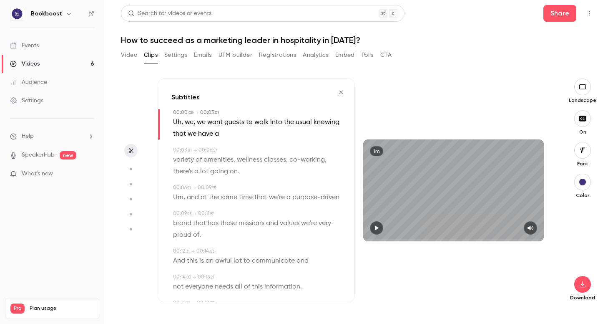
click at [376, 227] on icon "button" at bounding box center [376, 228] width 3 height 5
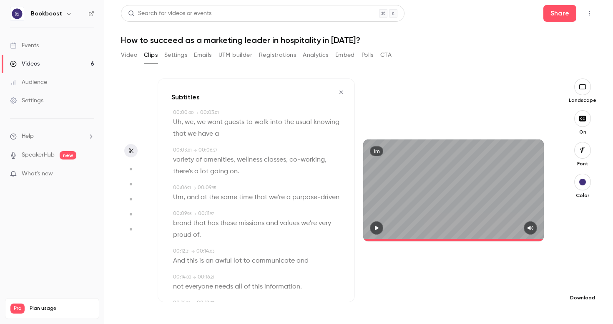
click at [585, 287] on button "button" at bounding box center [582, 284] width 17 height 17
click at [549, 275] on span "High quality requires longer processing" at bounding box center [520, 276] width 95 height 8
click at [584, 41] on h1 "How to succeed as a marketing leader in hospitality in [DATE]?" at bounding box center [359, 40] width 476 height 10
click at [581, 94] on button "button" at bounding box center [582, 86] width 17 height 17
type input "****"
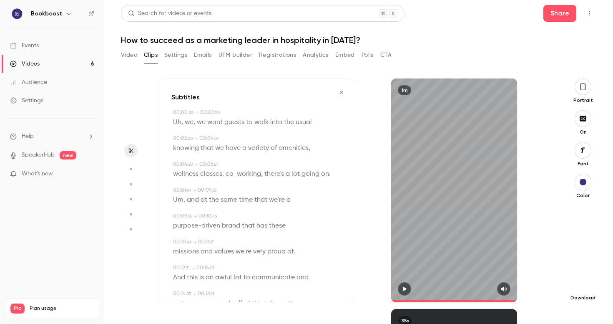
click at [582, 283] on icon "button" at bounding box center [583, 284] width 10 height 7
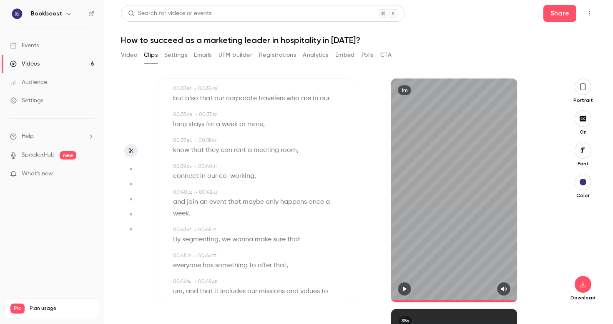
scroll to position [441, 0]
